Goal: Task Accomplishment & Management: Manage account settings

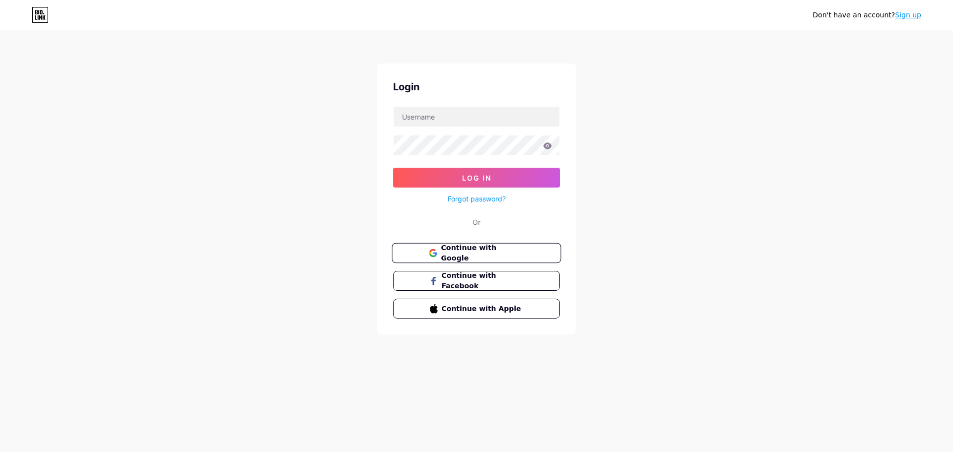
click at [481, 248] on span "Continue with Google" at bounding box center [482, 253] width 83 height 21
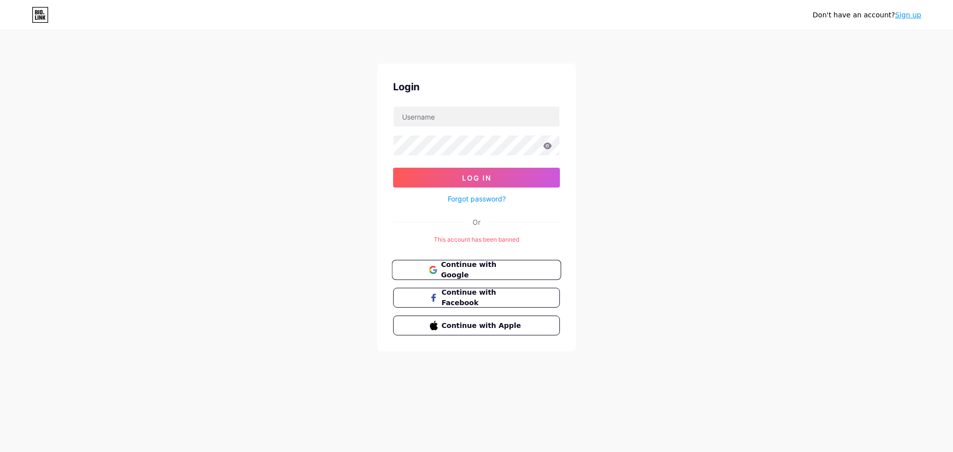
click at [502, 270] on span "Continue with Google" at bounding box center [482, 269] width 83 height 21
click at [449, 122] on input "text" at bounding box center [476, 117] width 166 height 20
click at [385, 240] on div "Login Log In Forgot password? Or This account has been banned Continue with Goo…" at bounding box center [476, 208] width 198 height 288
click at [468, 274] on span "Continue with Google" at bounding box center [482, 269] width 83 height 21
click at [447, 124] on input "text" at bounding box center [476, 117] width 166 height 20
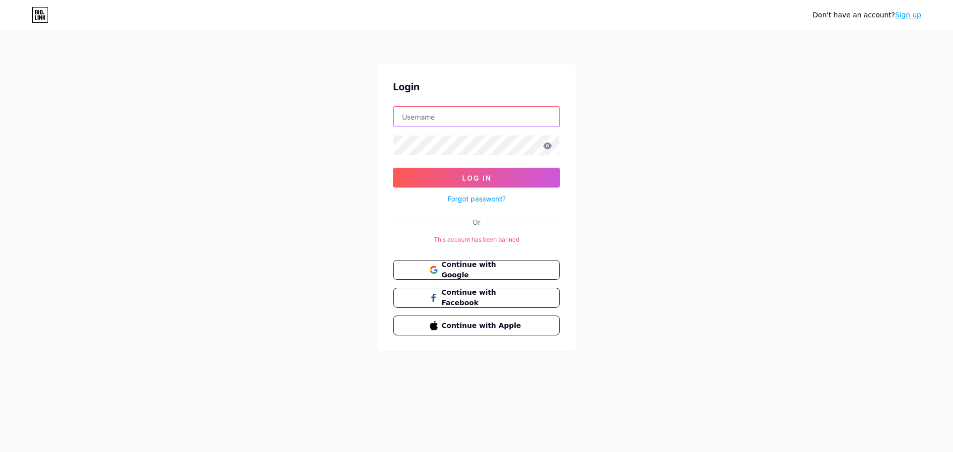
type input "[EMAIL_ADDRESS][DOMAIN_NAME]"
click at [393, 168] on button "Log In" at bounding box center [476, 178] width 167 height 20
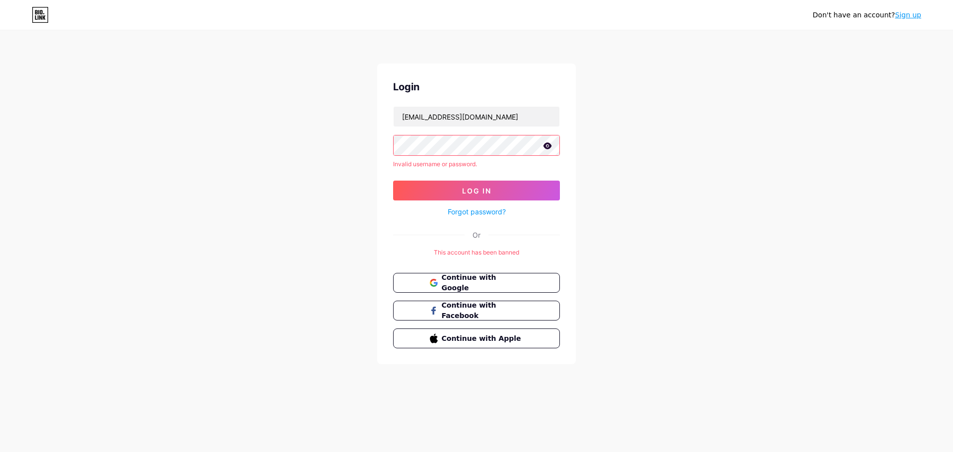
click at [910, 7] on div "Don't have an account? Sign up" at bounding box center [866, 15] width 109 height 16
click at [915, 18] on link "Sign up" at bounding box center [908, 15] width 26 height 8
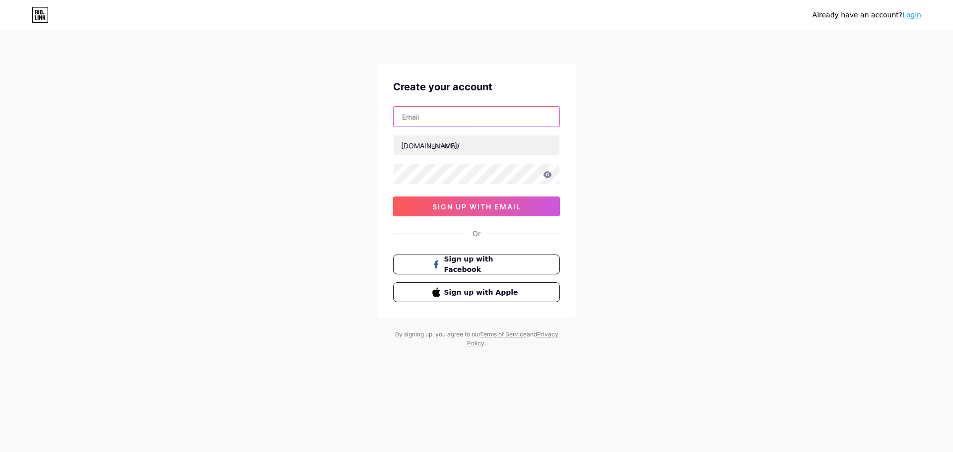
click at [456, 122] on input "text" at bounding box center [476, 117] width 166 height 20
